Goal: Task Accomplishment & Management: Manage account settings

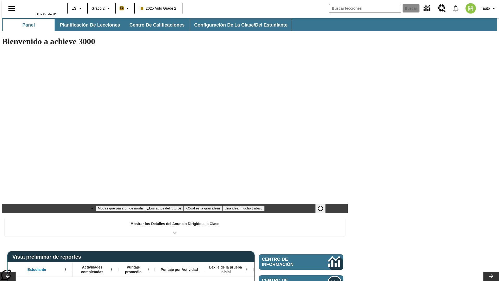
click at [237, 25] on span "Configuración de la clase/del estudiante" at bounding box center [240, 25] width 93 height 6
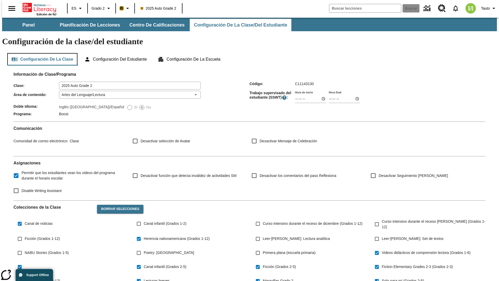
click at [41, 53] on button "Configuración de la clase" at bounding box center [42, 59] width 70 height 12
type input "17:35"
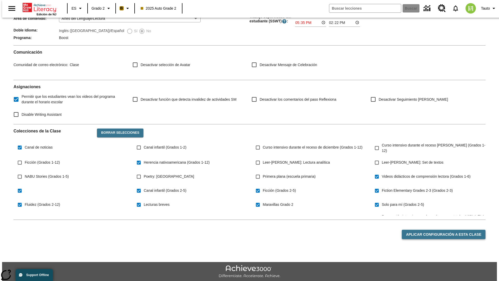
type input "17:35"
click at [448, 230] on button "Aplicar configuración a esta clase" at bounding box center [444, 235] width 84 height 10
type input "23:35"
type input "23:36"
click at [448, 230] on button "Aplicar configuración a esta clase" at bounding box center [444, 235] width 84 height 10
